Goal: Check status

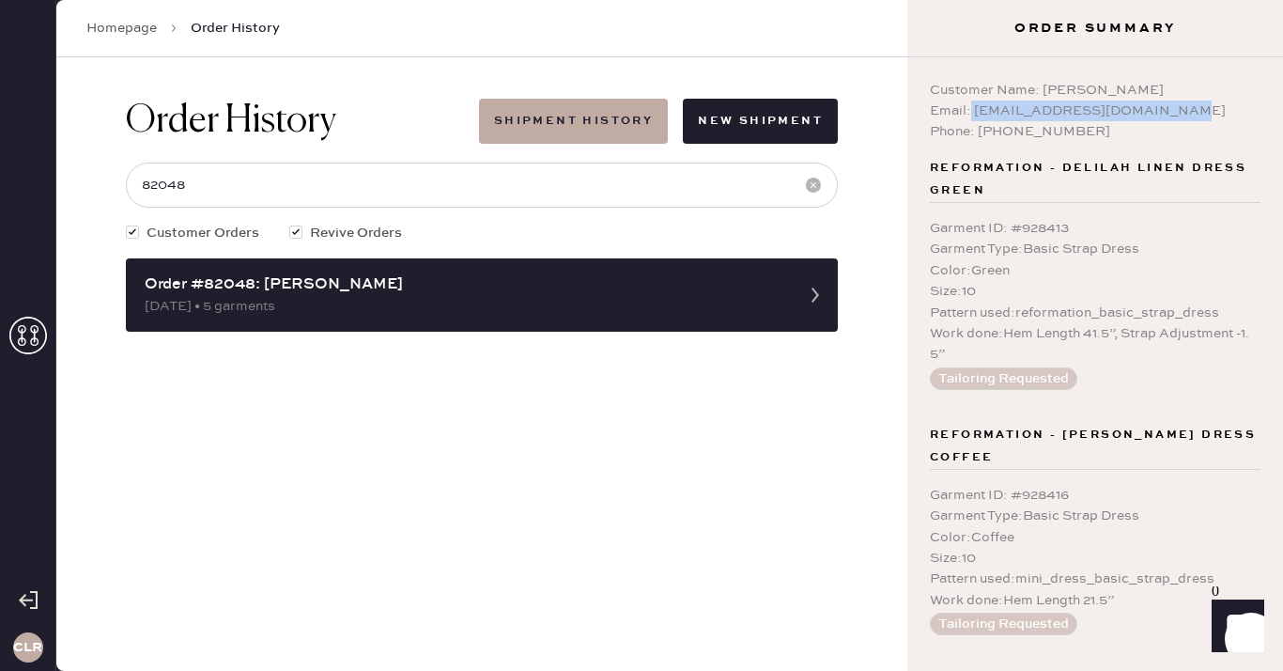
click at [19, 334] on icon at bounding box center [28, 335] width 38 height 38
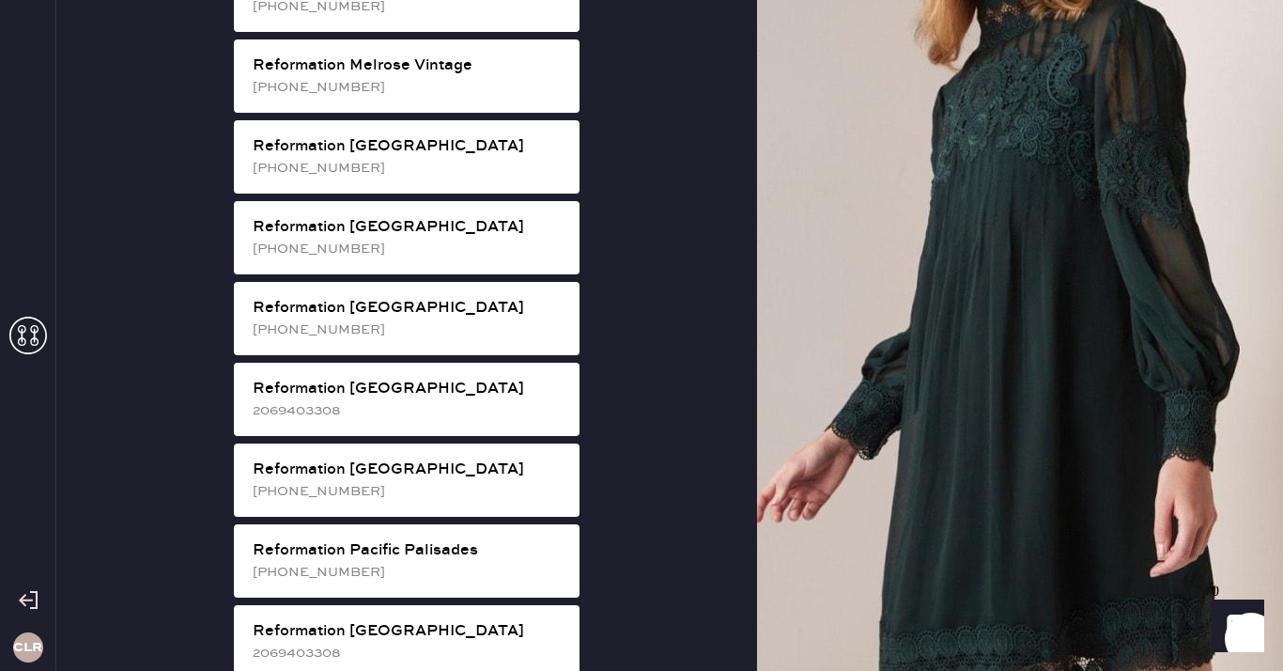
scroll to position [2090, 0]
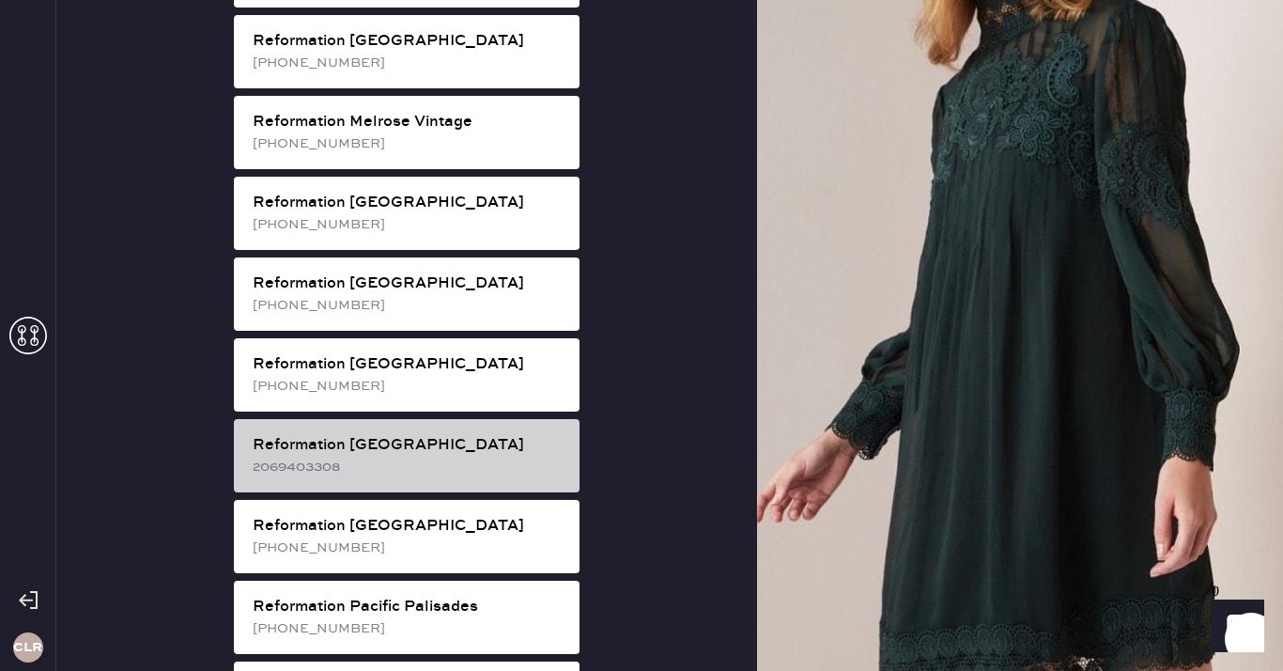
click at [459, 456] on div "2069403308" at bounding box center [409, 466] width 312 height 21
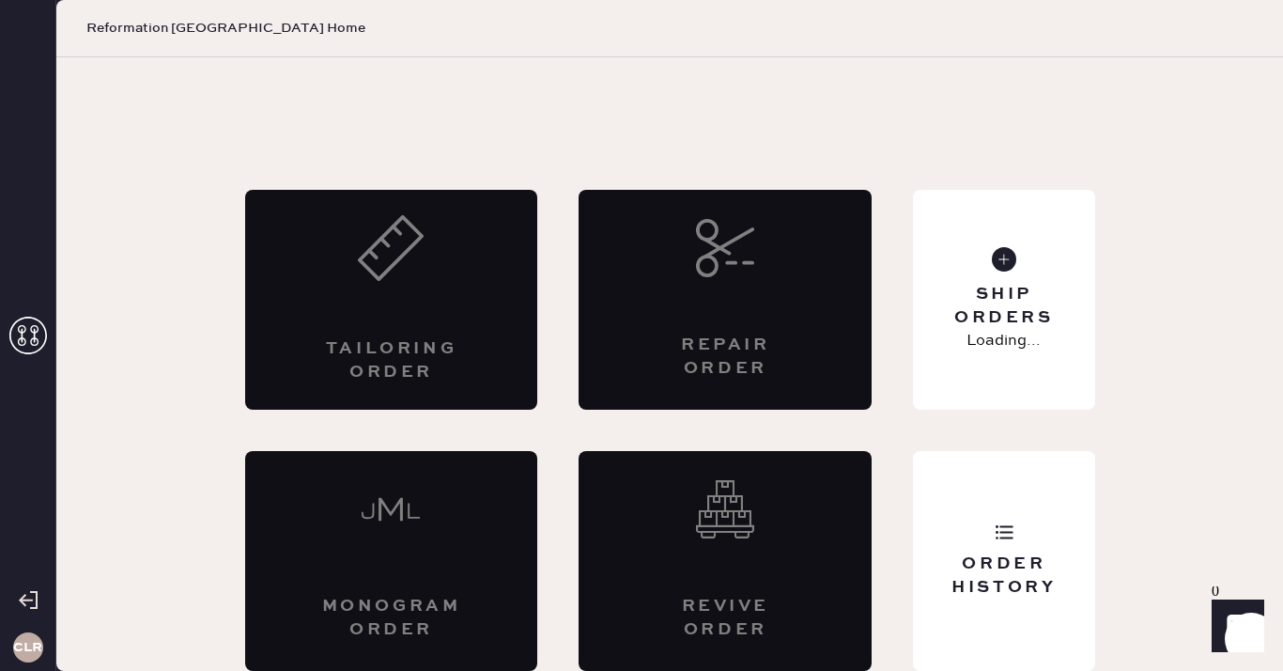
scroll to position [10, 0]
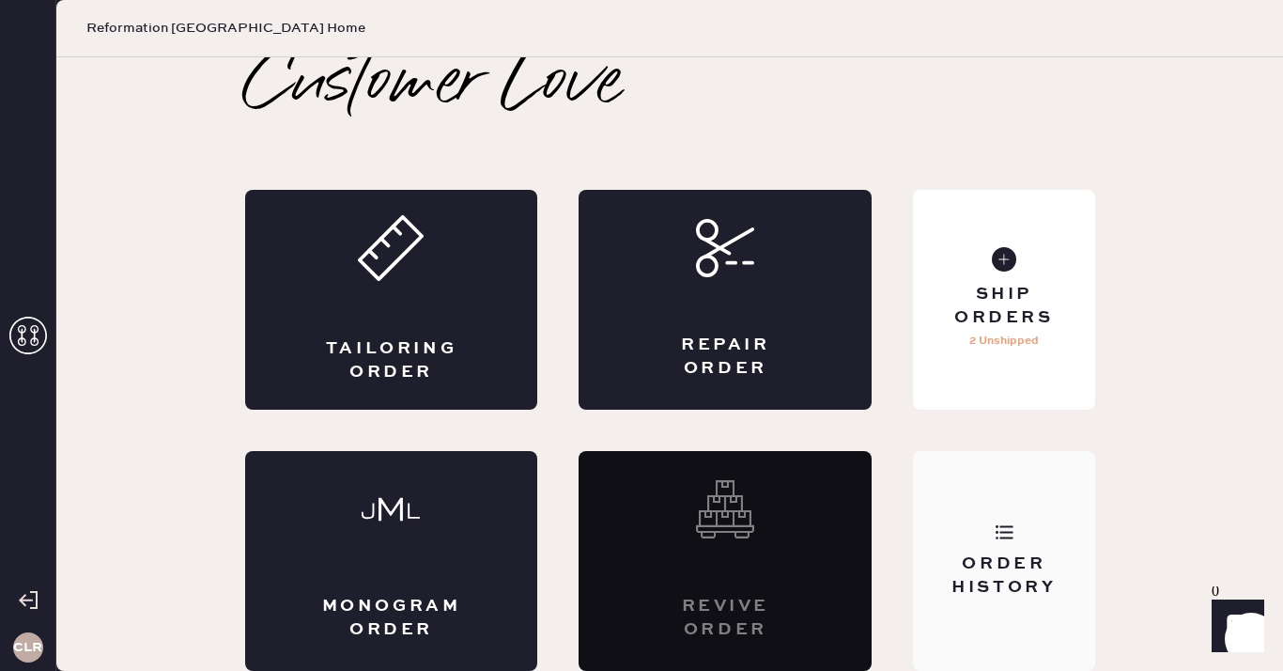
click at [1052, 502] on div "Order History" at bounding box center [1003, 561] width 181 height 220
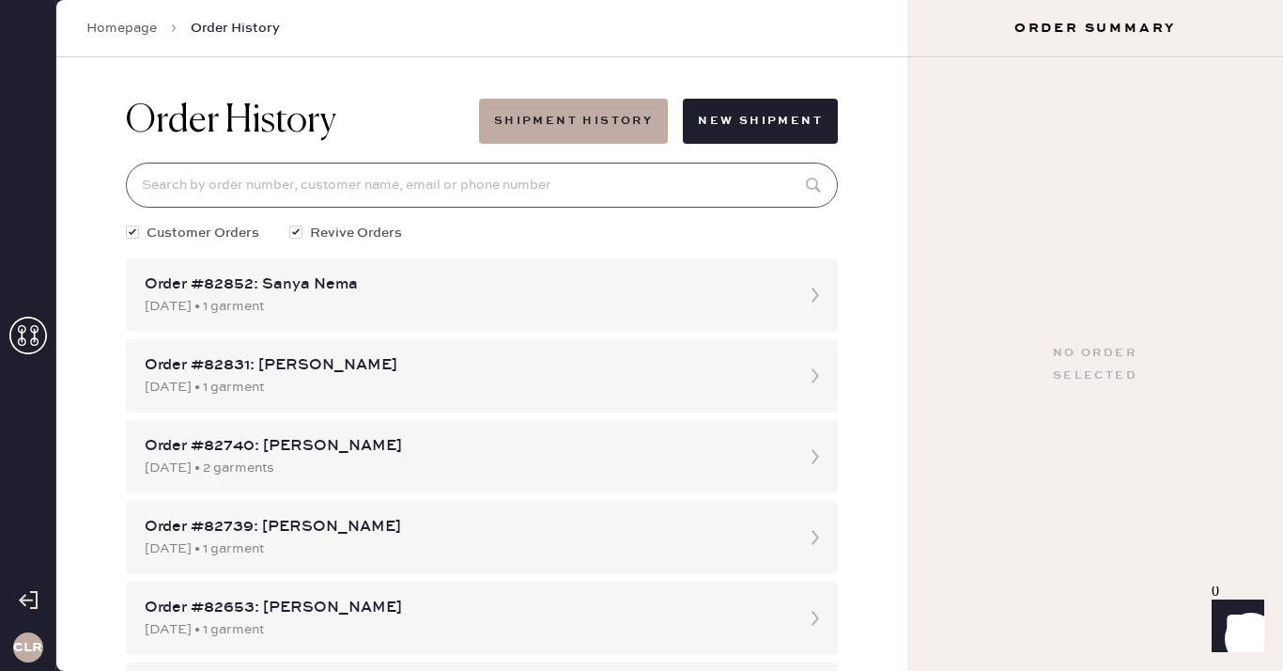
click at [560, 195] on input at bounding box center [482, 184] width 712 height 45
paste input "79368"
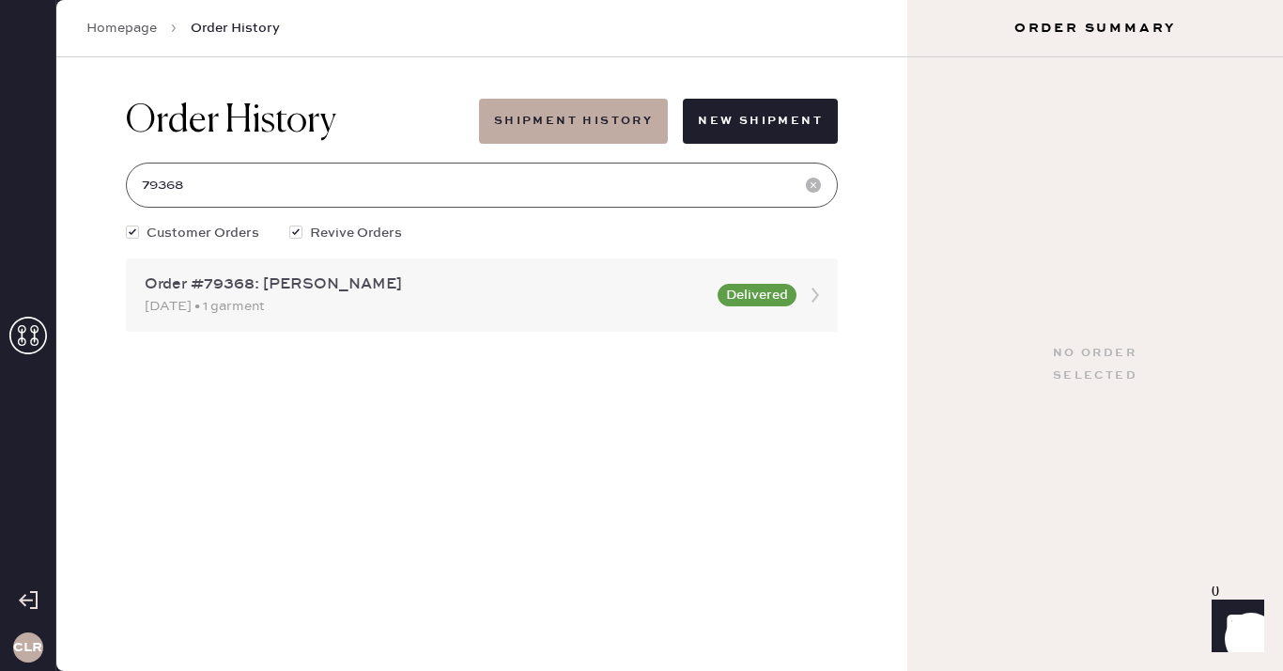
type input "79368"
click at [401, 314] on div "[DATE] • 1 garment" at bounding box center [426, 306] width 562 height 21
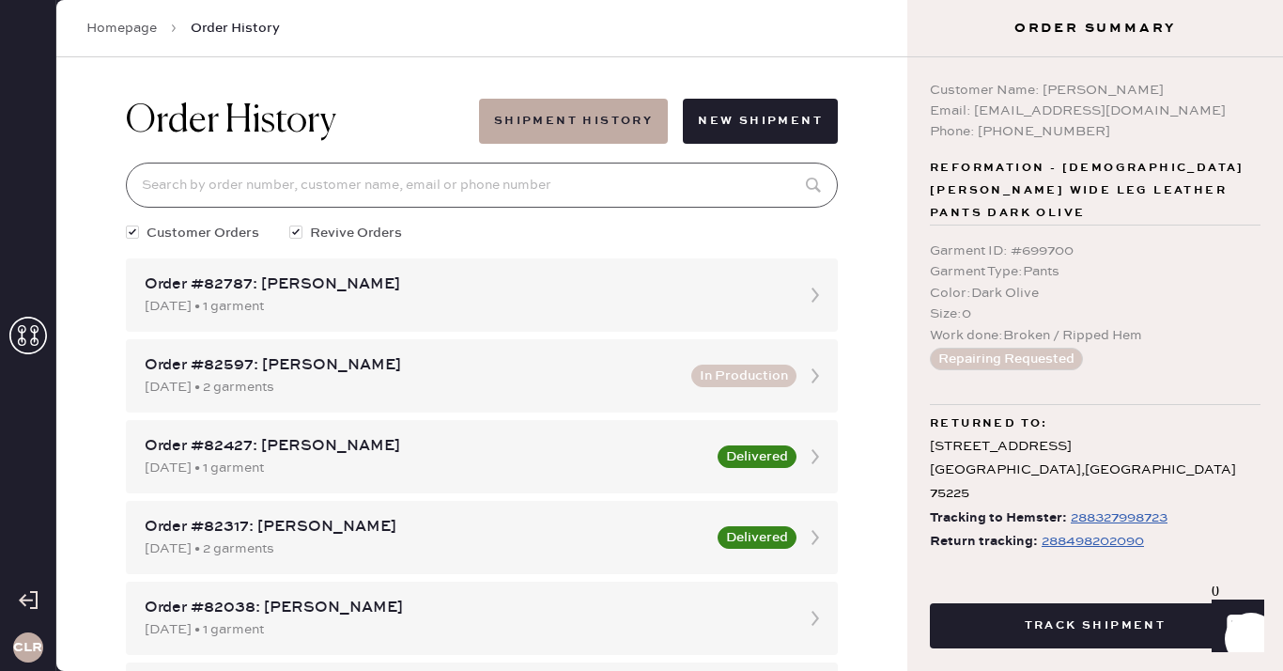
click at [376, 187] on input at bounding box center [482, 184] width 712 height 45
paste input "79368"
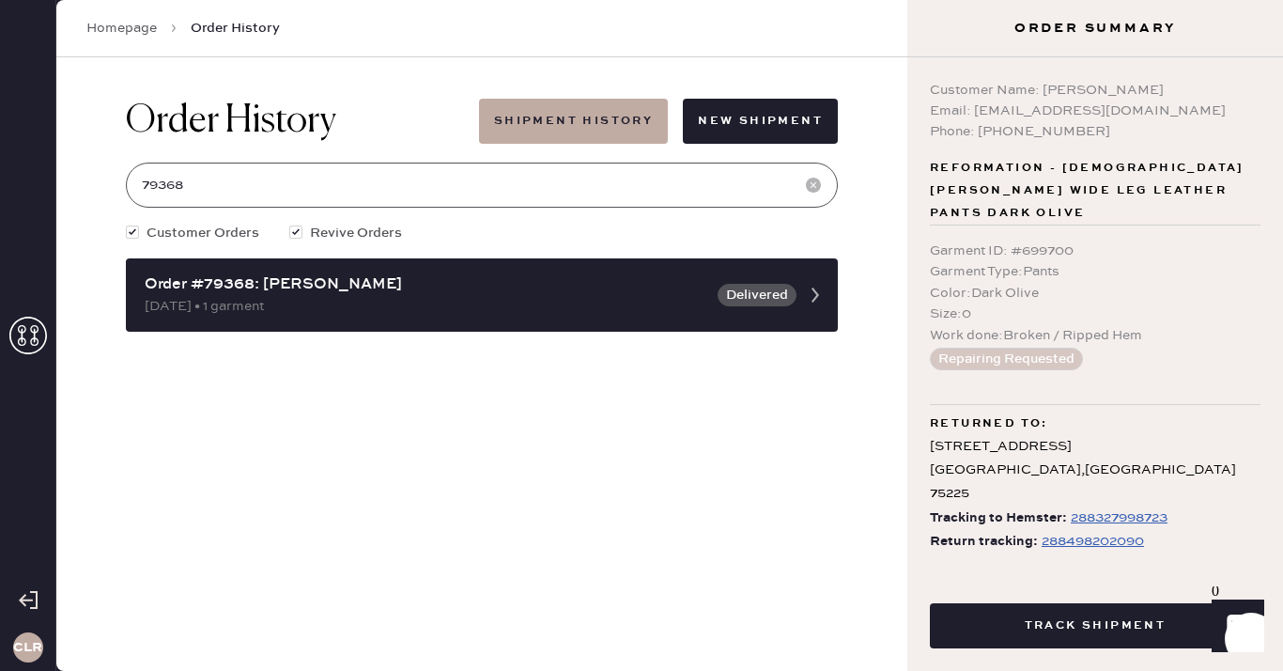
type input "79368"
